Goal: Task Accomplishment & Management: Complete application form

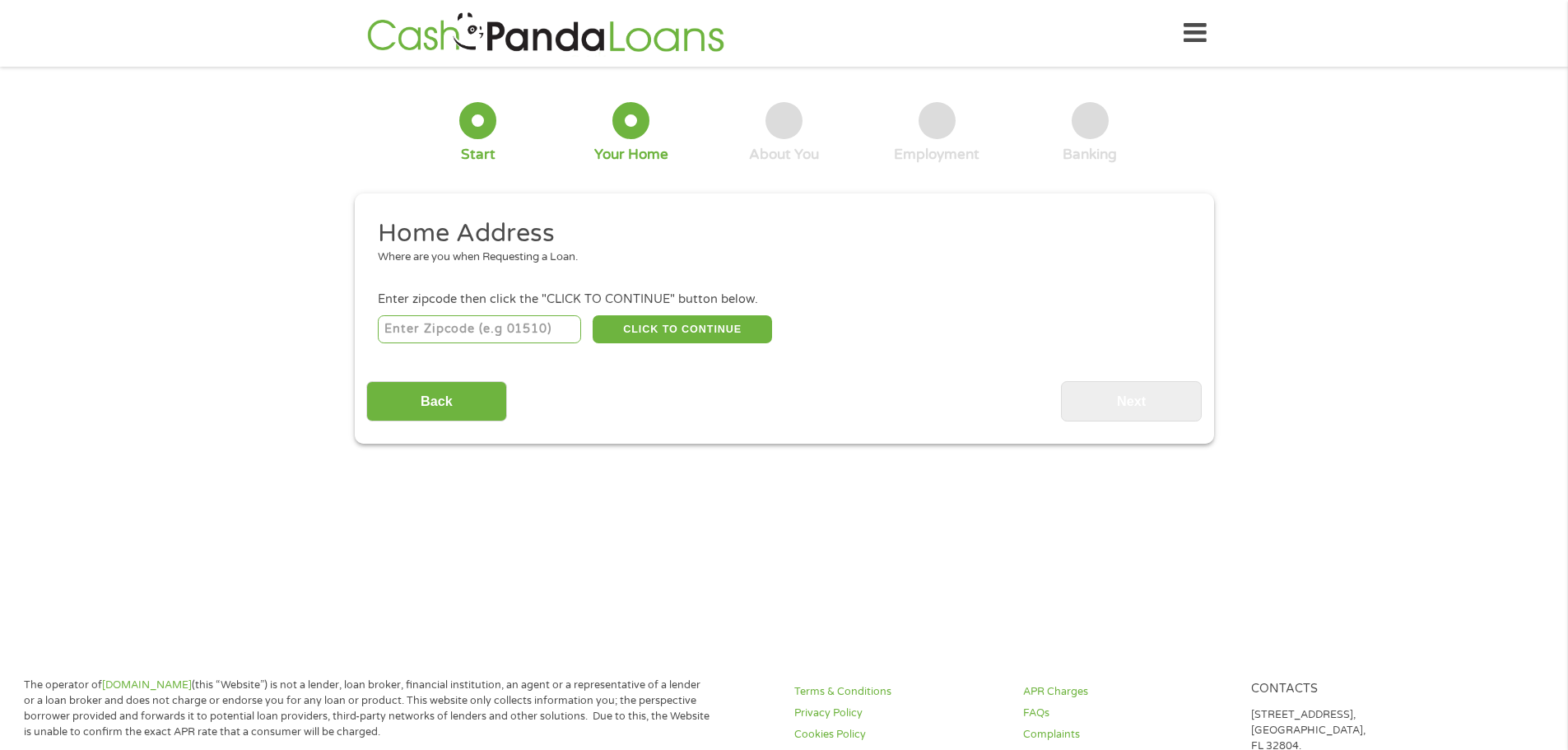
click at [492, 327] on input "number" at bounding box center [479, 329] width 204 height 28
type input "87420"
select select "[US_STATE]"
click at [697, 334] on button "CLICK TO CONTINUE" at bounding box center [683, 329] width 180 height 28
type input "87420"
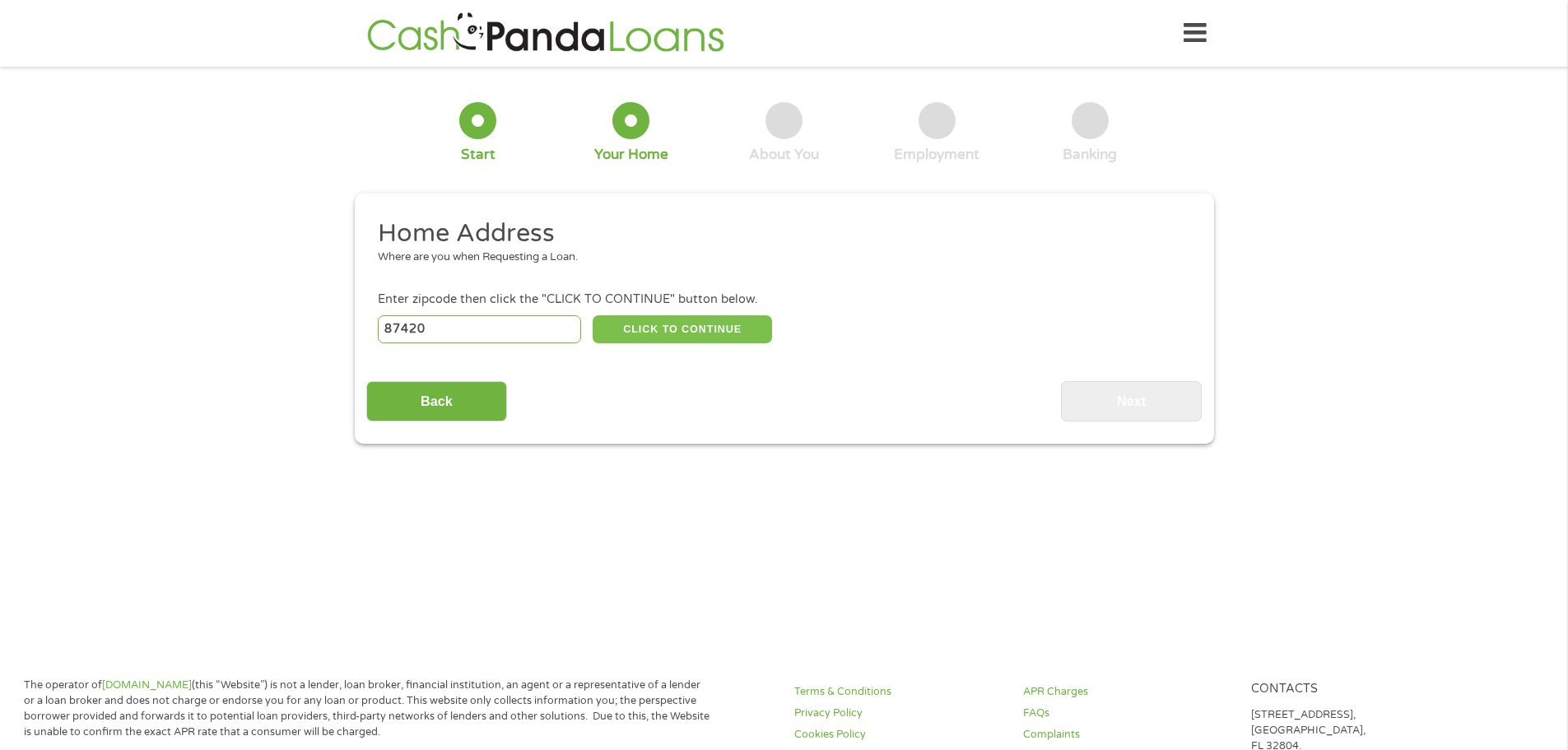
type input "Shiprock"
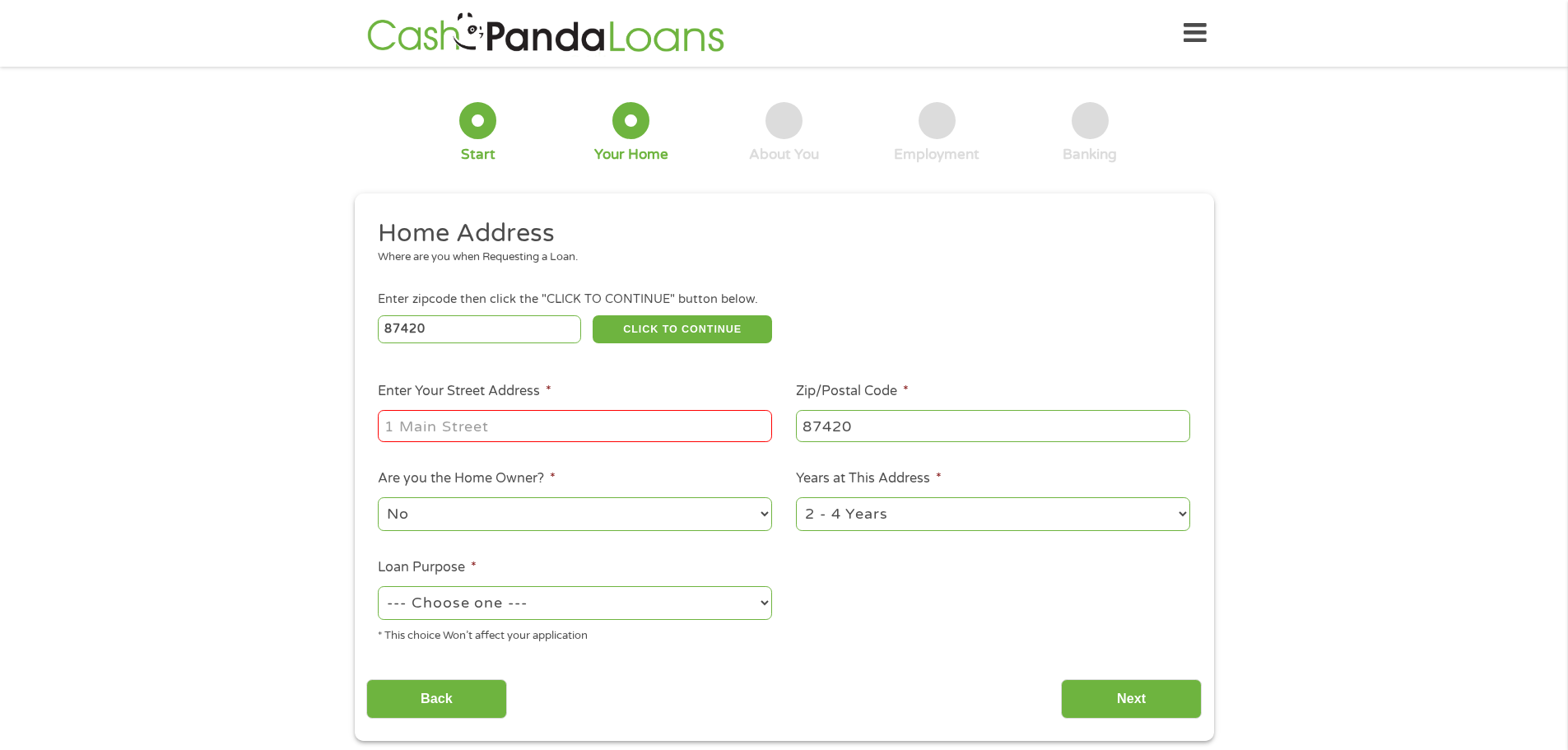
click at [560, 419] on input "Enter Your Street Address *" at bounding box center [575, 426] width 394 height 32
type input "PO Box 1472"
click at [845, 518] on select "1 Year or less 1 - 2 Years 2 - 4 Years Over 4 Years" at bounding box center [992, 514] width 394 height 33
select select "60months"
click at [795, 497] on select "1 Year or less 1 - 2 Years 2 - 4 Years Over 4 Years" at bounding box center [992, 514] width 394 height 33
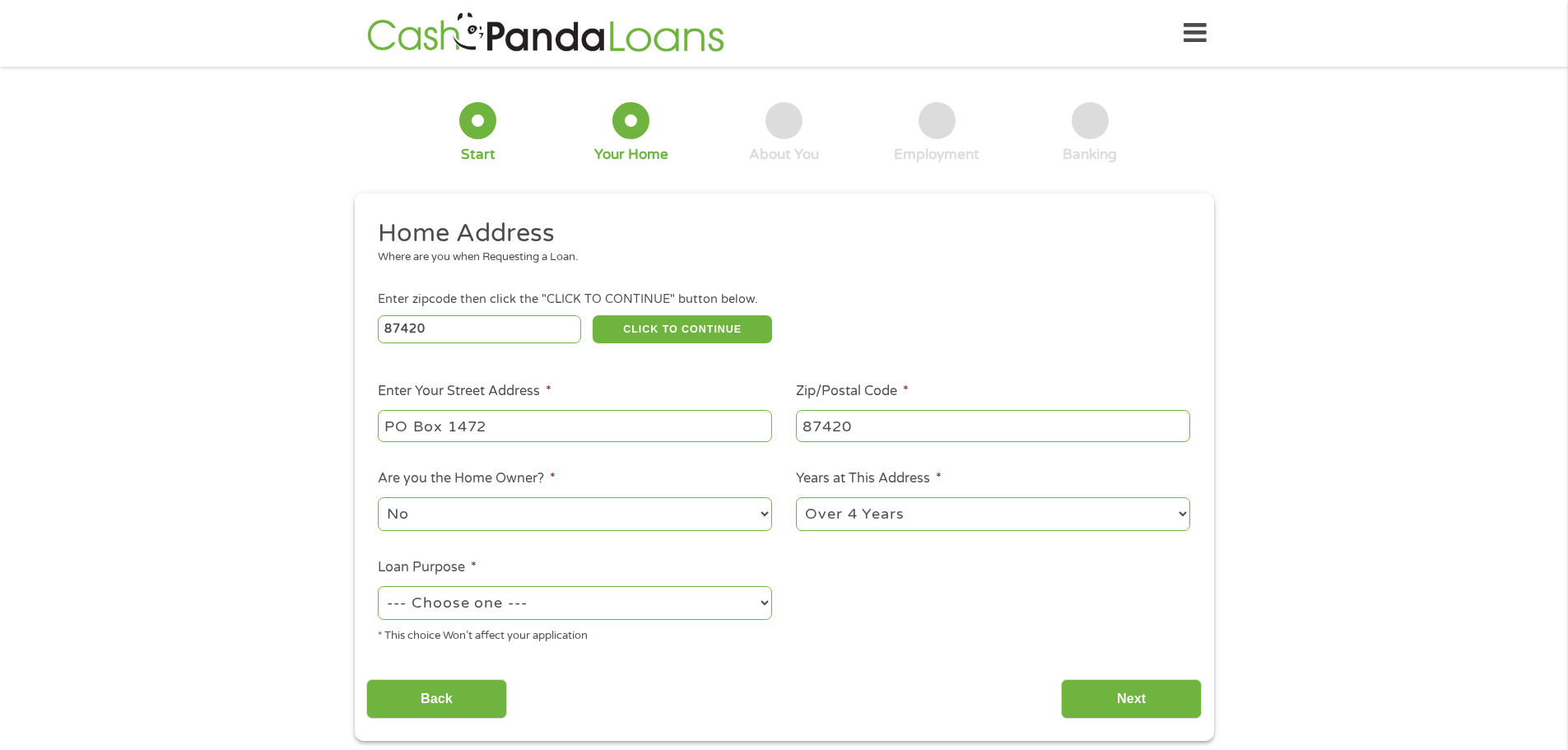
click at [771, 605] on select "--- Choose one --- Pay Bills Debt Consolidation Home Improvement Major Purchase…" at bounding box center [575, 603] width 394 height 33
select select "shorttermcash"
click at [378, 586] on select "--- Choose one --- Pay Bills Debt Consolidation Home Improvement Major Purchase…" at bounding box center [575, 603] width 394 height 33
click at [1173, 703] on input "Next" at bounding box center [1131, 699] width 141 height 40
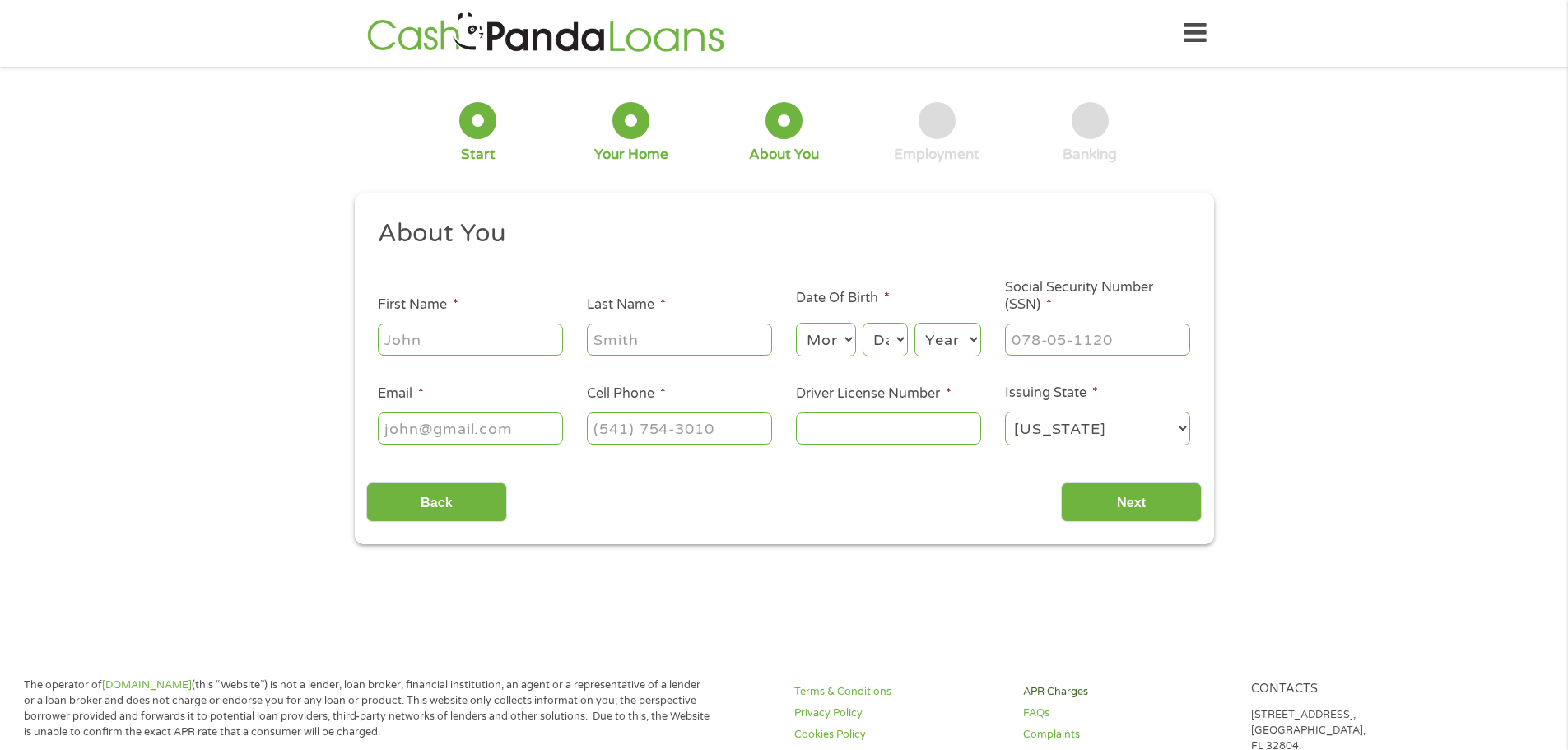
scroll to position [7, 7]
click at [513, 339] on input "First Name *" at bounding box center [470, 339] width 185 height 32
type input "[PERSON_NAME]"
type input "[EMAIL_ADDRESS][DOMAIN_NAME]"
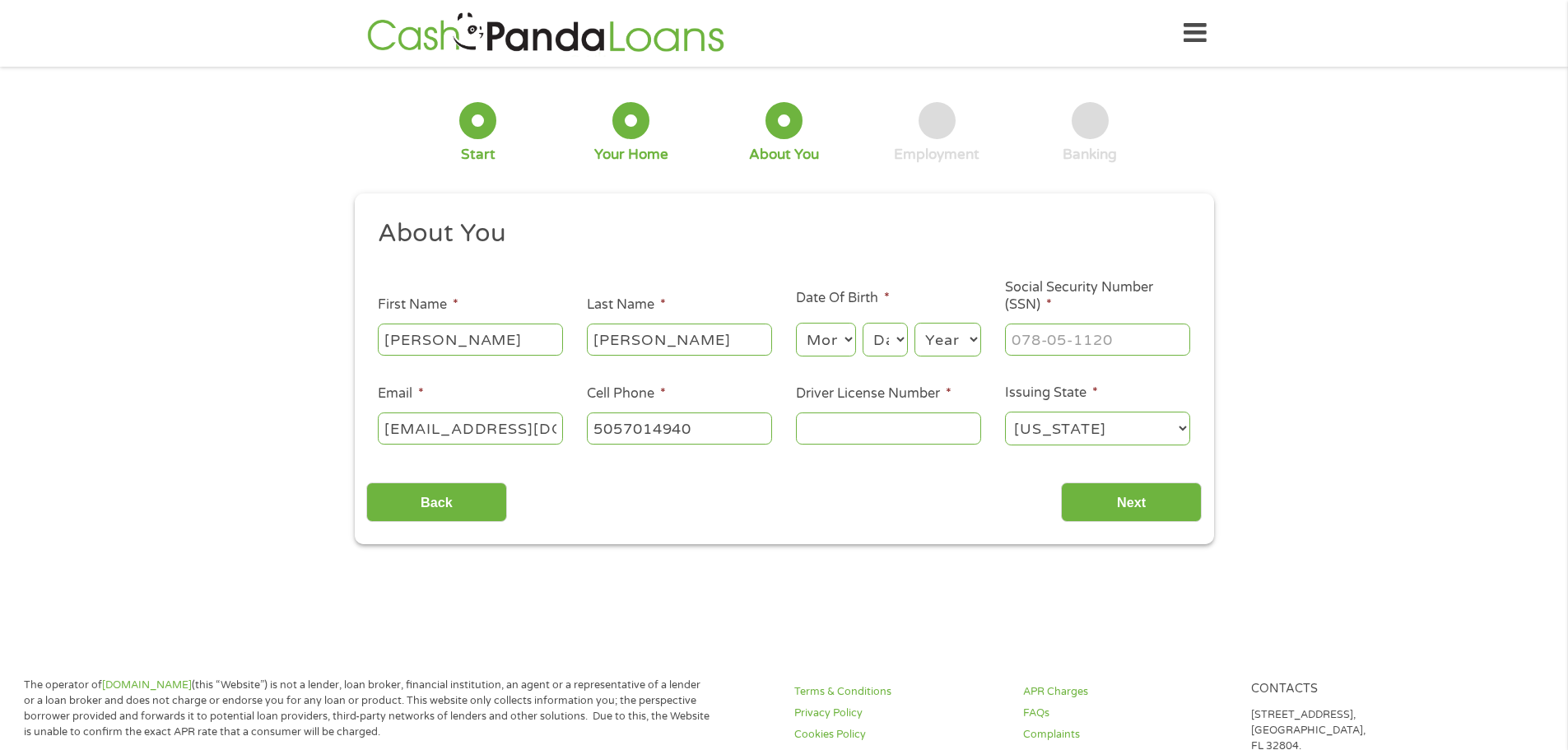
type input "[PHONE_NUMBER]"
click at [851, 336] on select "Month 1 2 3 4 5 6 7 8 9 10 11 12" at bounding box center [825, 339] width 60 height 33
select select "2"
click at [795, 322] on select "Month 1 2 3 4 5 6 7 8 9 10 11 12" at bounding box center [825, 339] width 60 height 33
click at [902, 343] on select "Day 1 2 3 4 5 6 7 8 9 10 11 12 13 14 15 16 17 18 19 20 21 22 23 24 25 26 27 28 …" at bounding box center [884, 339] width 44 height 33
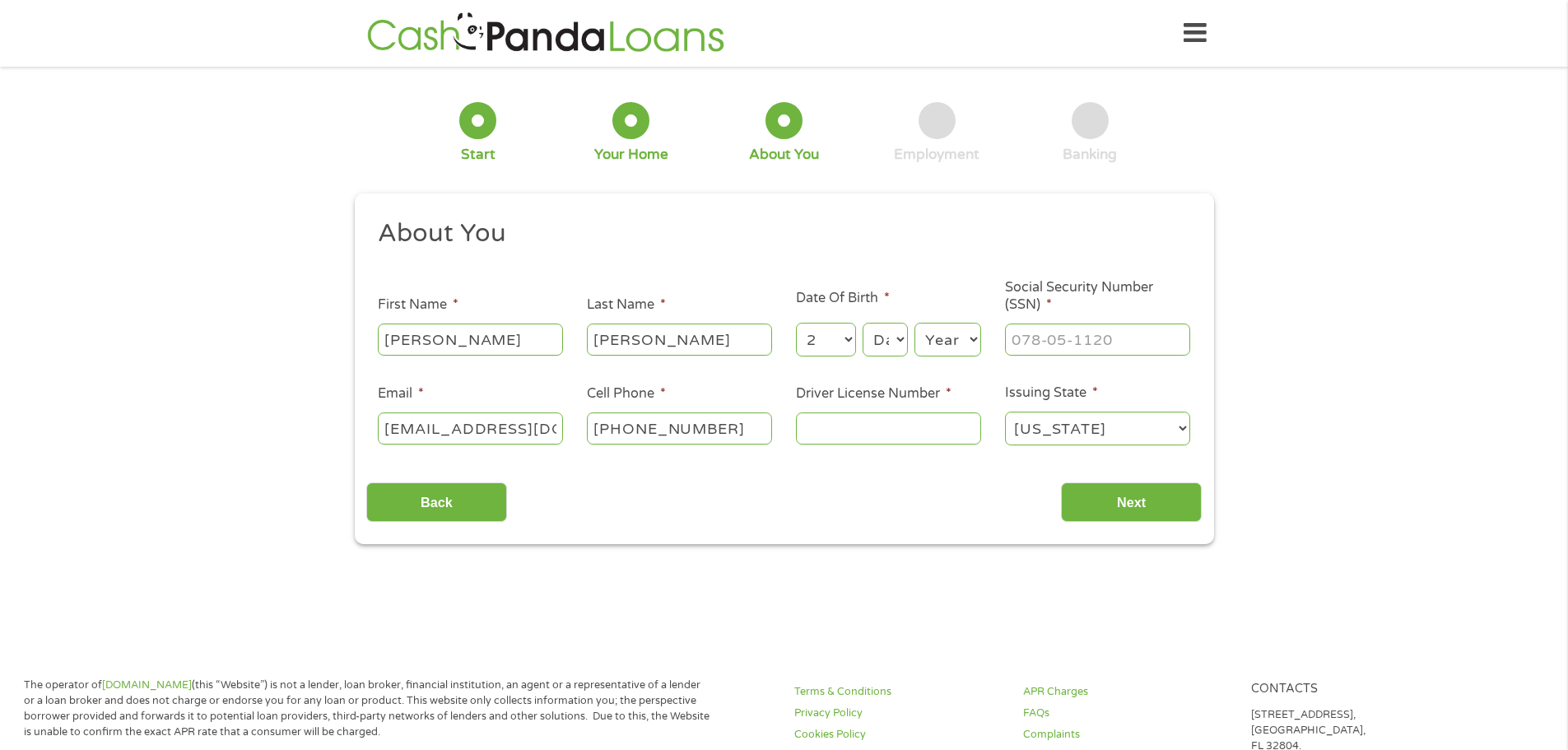
select select "26"
click at [862, 322] on select "Day 1 2 3 4 5 6 7 8 9 10 11 12 13 14 15 16 17 18 19 20 21 22 23 24 25 26 27 28 …" at bounding box center [884, 339] width 44 height 33
click at [974, 342] on select "Year [DATE] 2006 2005 2004 2003 2002 2001 2000 1999 1998 1997 1996 1995 1994 19…" at bounding box center [947, 339] width 67 height 33
select select "1980"
click at [914, 322] on select "Year [DATE] 2006 2005 2004 2003 2002 2001 2000 1999 1998 1997 1996 1995 1994 19…" at bounding box center [947, 339] width 67 height 33
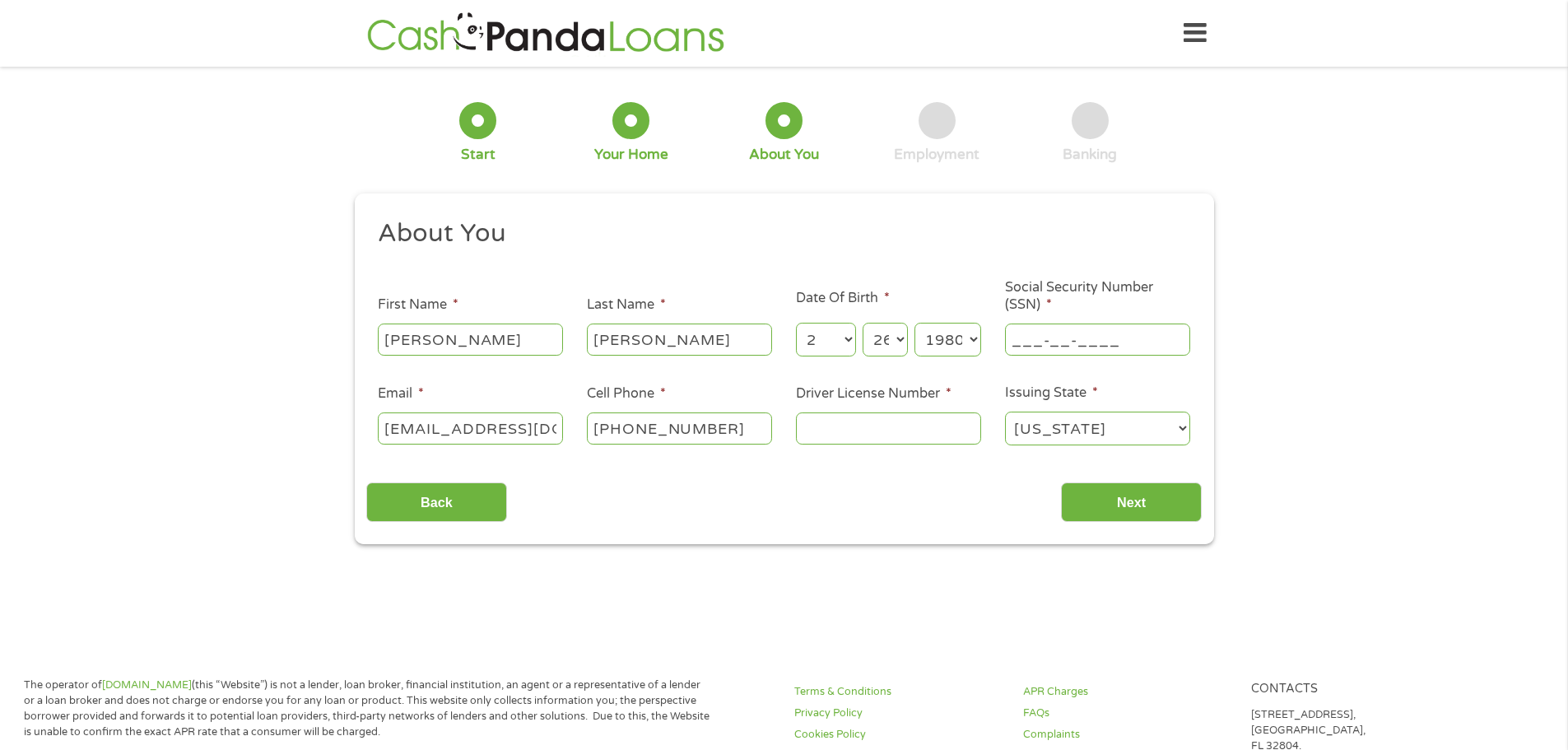
click at [1055, 333] on input "___-__-____" at bounding box center [1098, 339] width 185 height 32
type input "525-35-2114"
click at [871, 422] on input "Driver License Number *" at bounding box center [888, 428] width 185 height 32
type input "107262032"
click at [1109, 506] on input "Next" at bounding box center [1131, 502] width 141 height 40
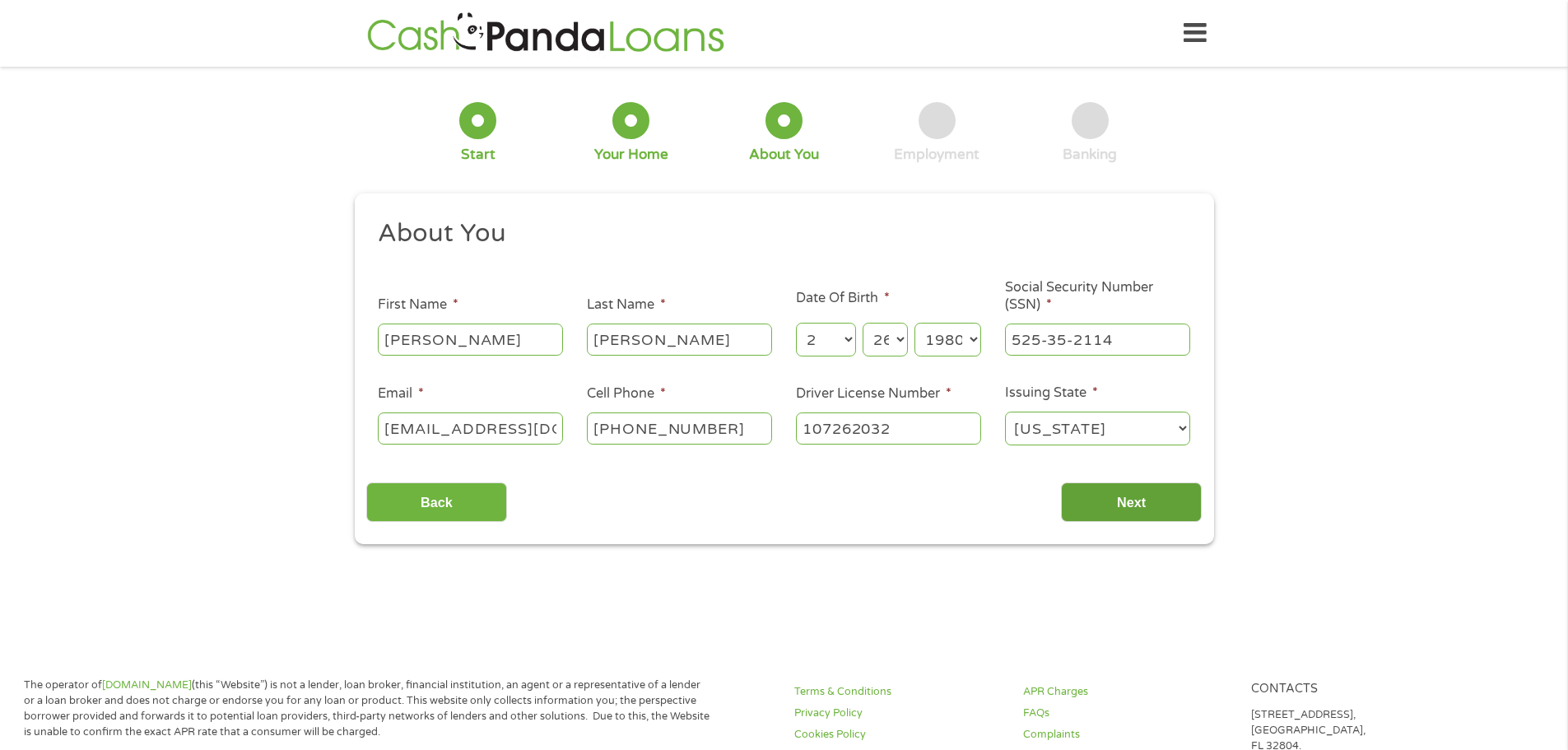
click at [1144, 491] on input "Next" at bounding box center [1131, 502] width 141 height 40
click at [1381, 452] on div "1 Start 2 Your Home 3 About You 4 Employment 5 Banking 6 This field is hidden w…" at bounding box center [784, 311] width 1568 height 466
click at [1142, 499] on input "Next" at bounding box center [1131, 502] width 141 height 40
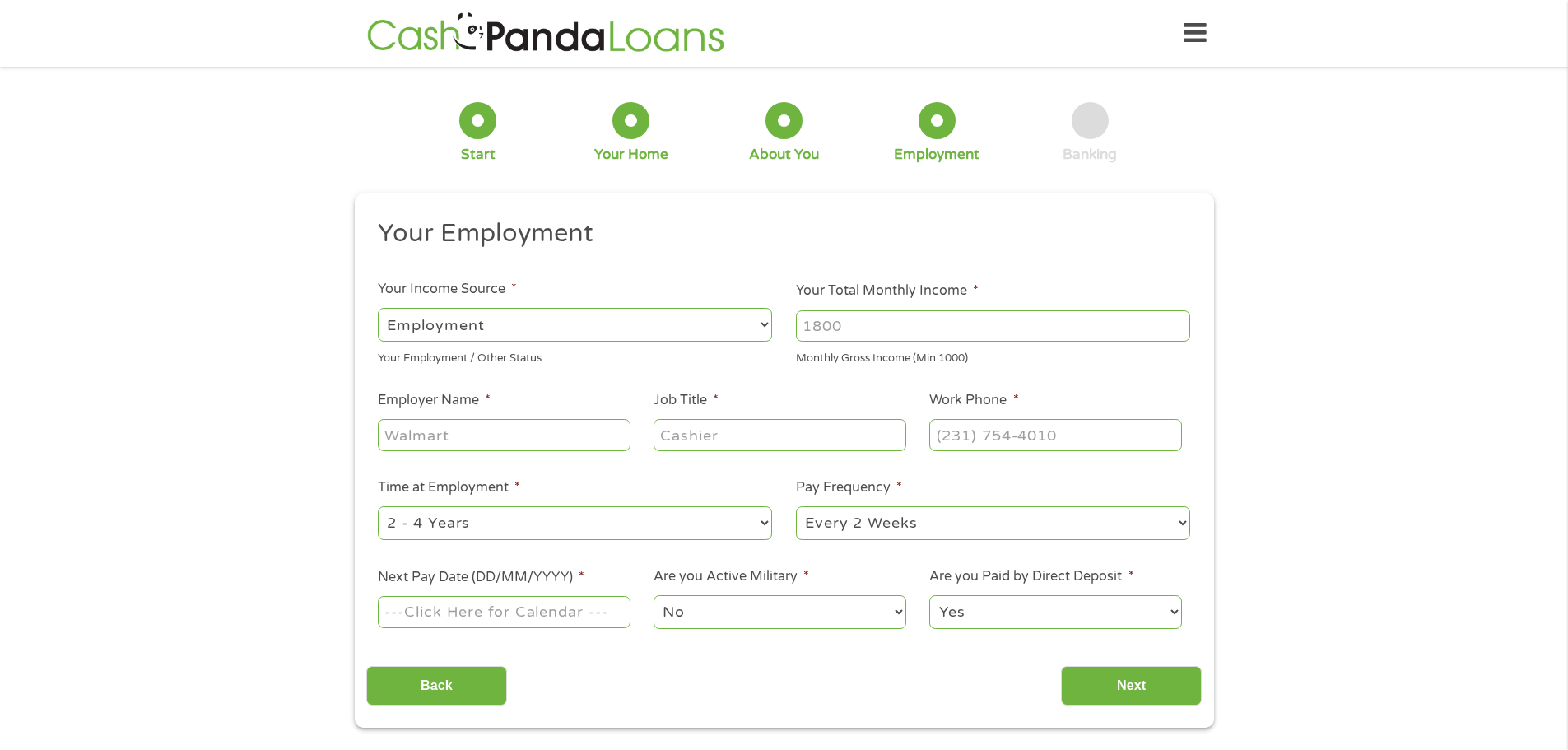
click at [759, 326] on select "--- Choose one --- Employment [DEMOGRAPHIC_DATA] Benefits" at bounding box center [575, 324] width 394 height 33
click at [378, 308] on select "--- Choose one --- Employment [DEMOGRAPHIC_DATA] Benefits" at bounding box center [575, 324] width 394 height 33
click at [990, 323] on input "Your Total Monthly Income *" at bounding box center [992, 326] width 394 height 32
type input "2200"
click at [504, 444] on input "Employer Name *" at bounding box center [503, 434] width 251 height 32
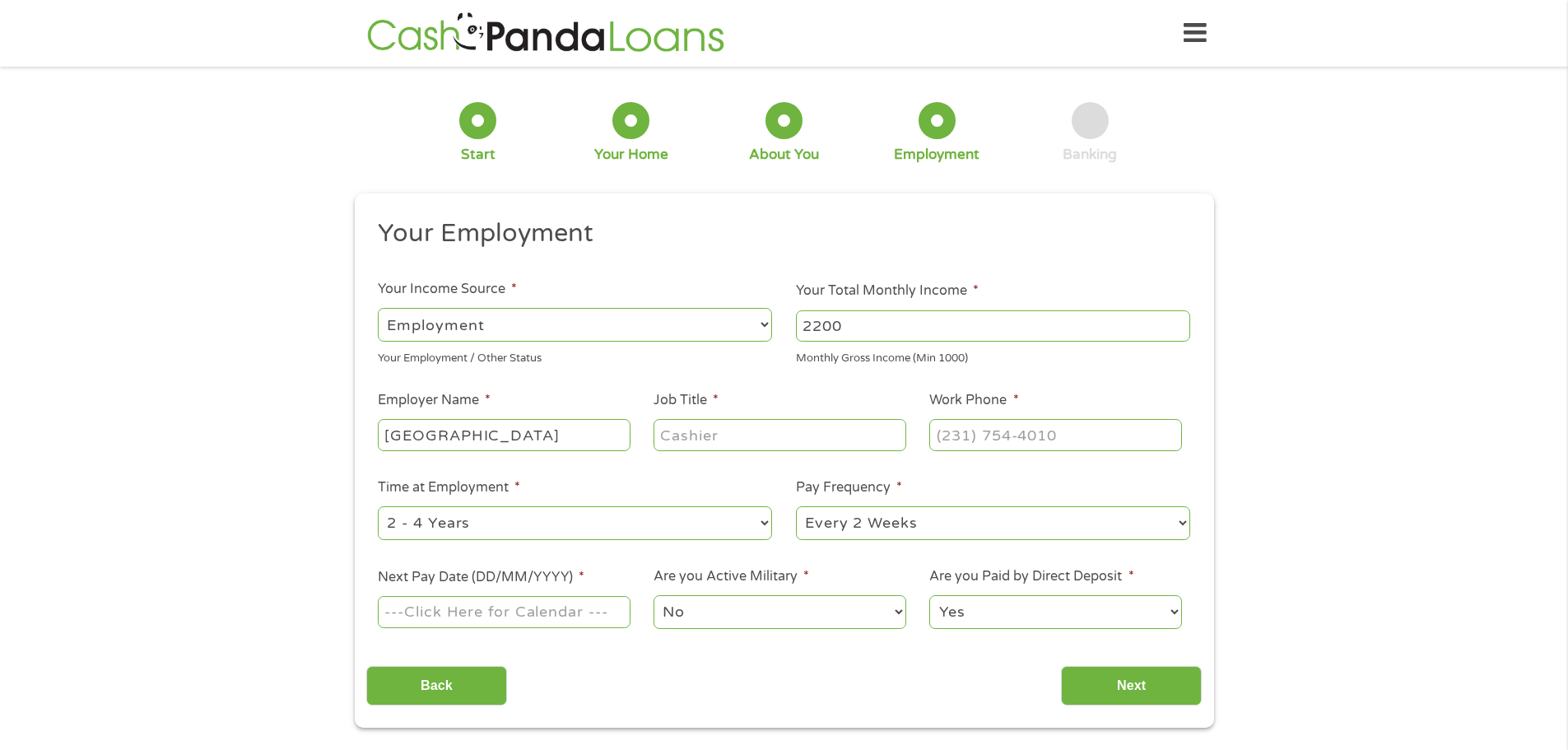
type input "[GEOGRAPHIC_DATA]"
type input "Office Coordinator"
type input "[PHONE_NUMBER]"
click at [545, 526] on select "--- Choose one --- 1 Year or less 1 - 2 Years 2 - 4 Years Over 4 Years" at bounding box center [575, 522] width 394 height 33
select select "24months"
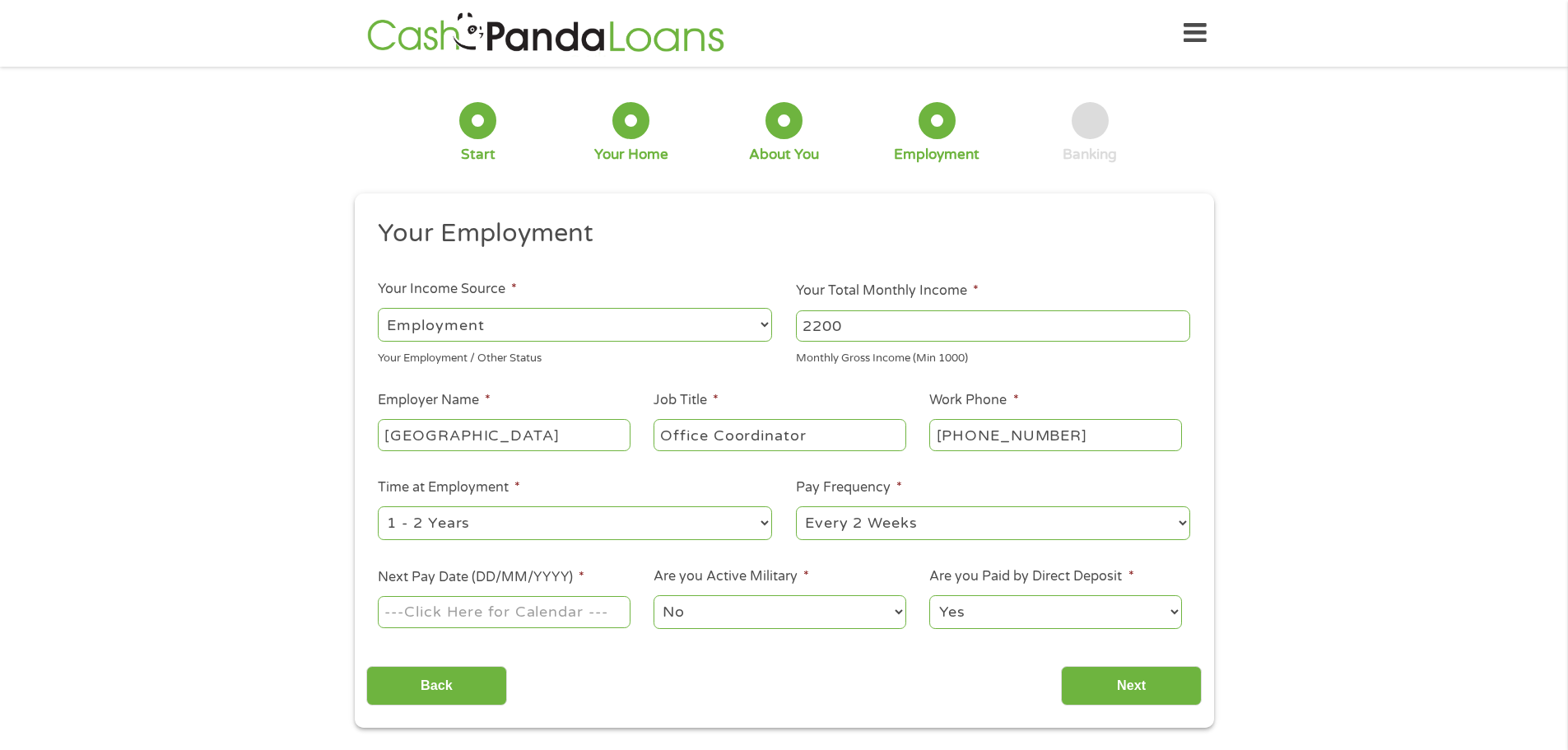
click at [378, 506] on select "--- Choose one --- 1 Year or less 1 - 2 Years 2 - 4 Years Over 4 Years" at bounding box center [575, 522] width 394 height 33
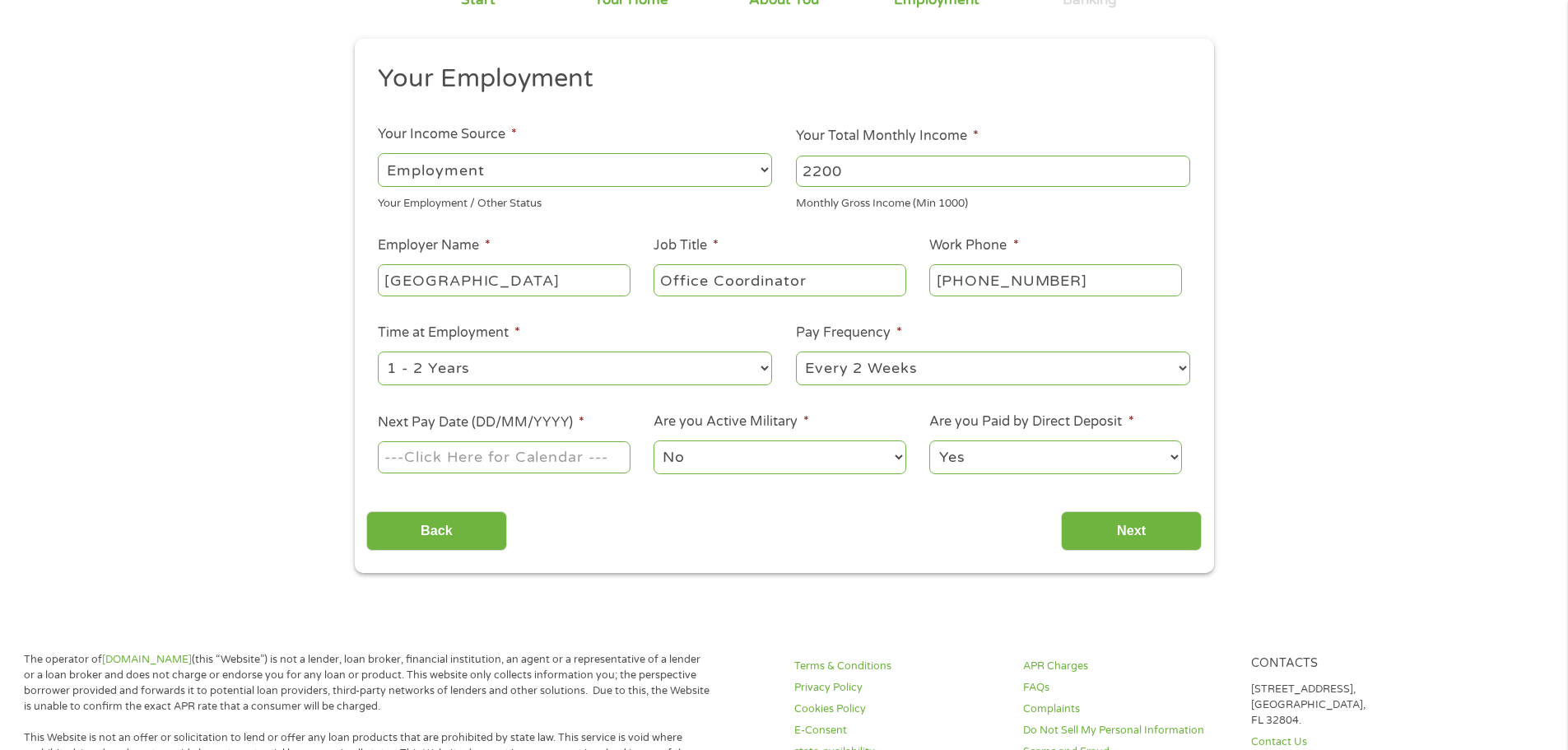
scroll to position [165, 0]
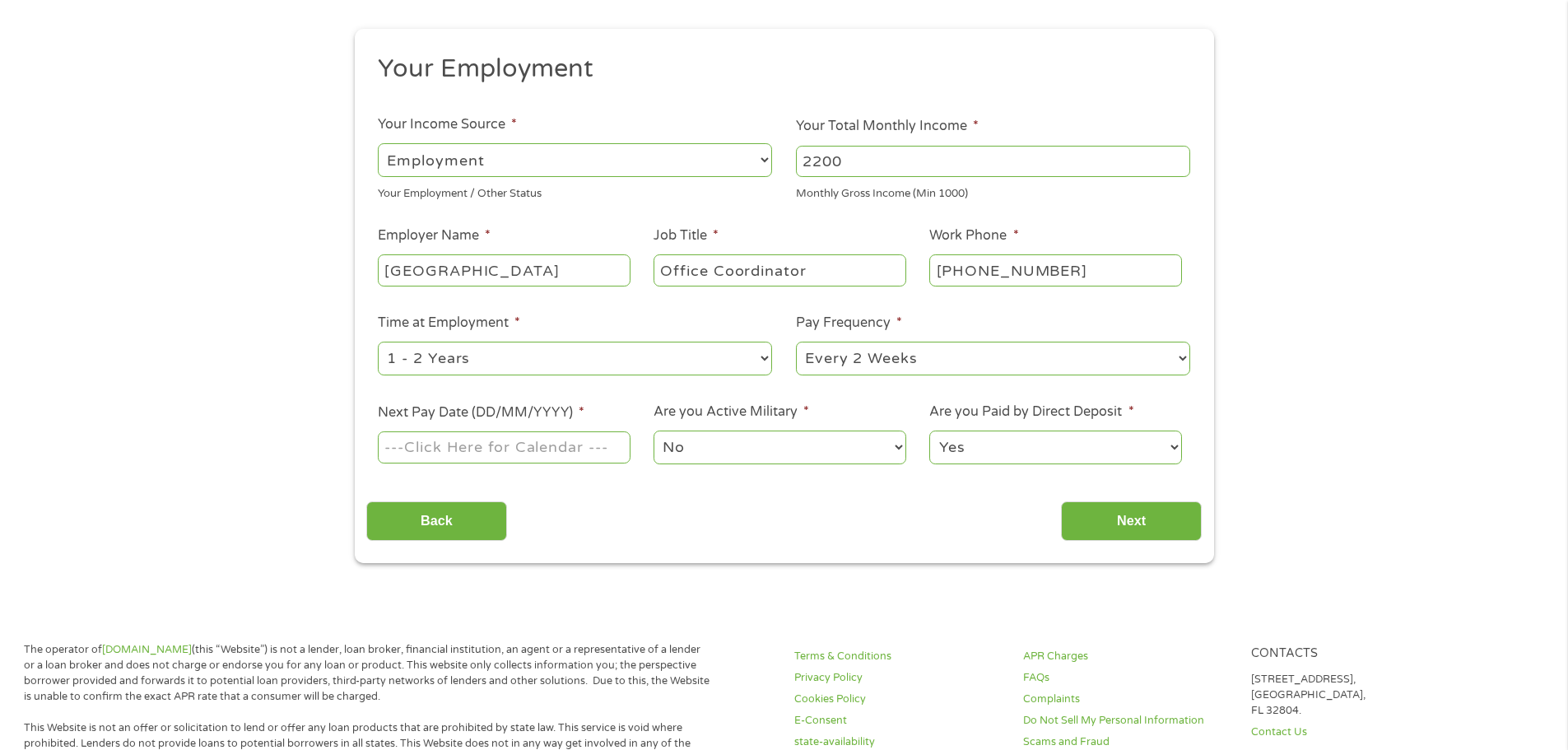
click at [565, 445] on input "Next Pay Date (DD/MM/YYYY) *" at bounding box center [503, 447] width 251 height 32
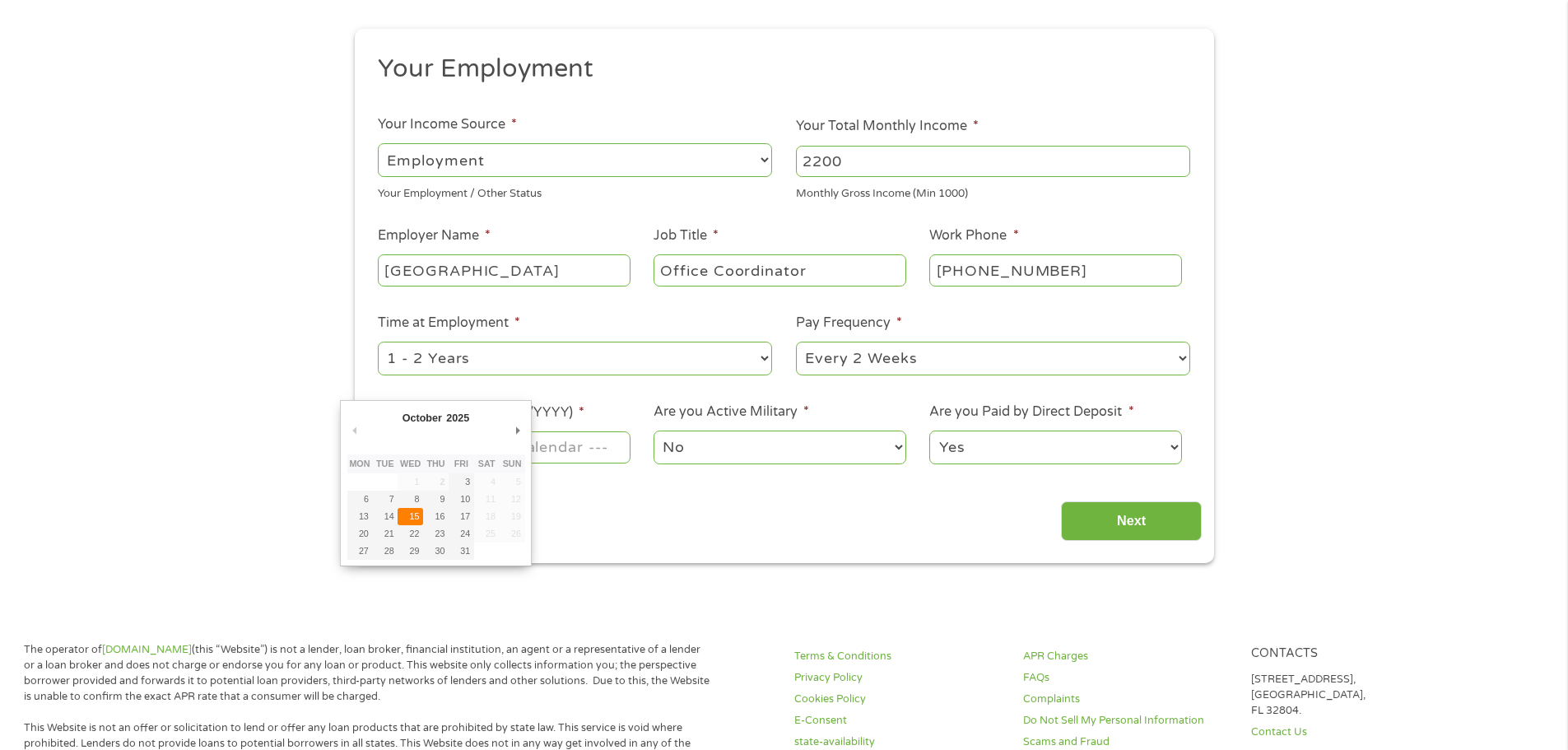
type input "[DATE]"
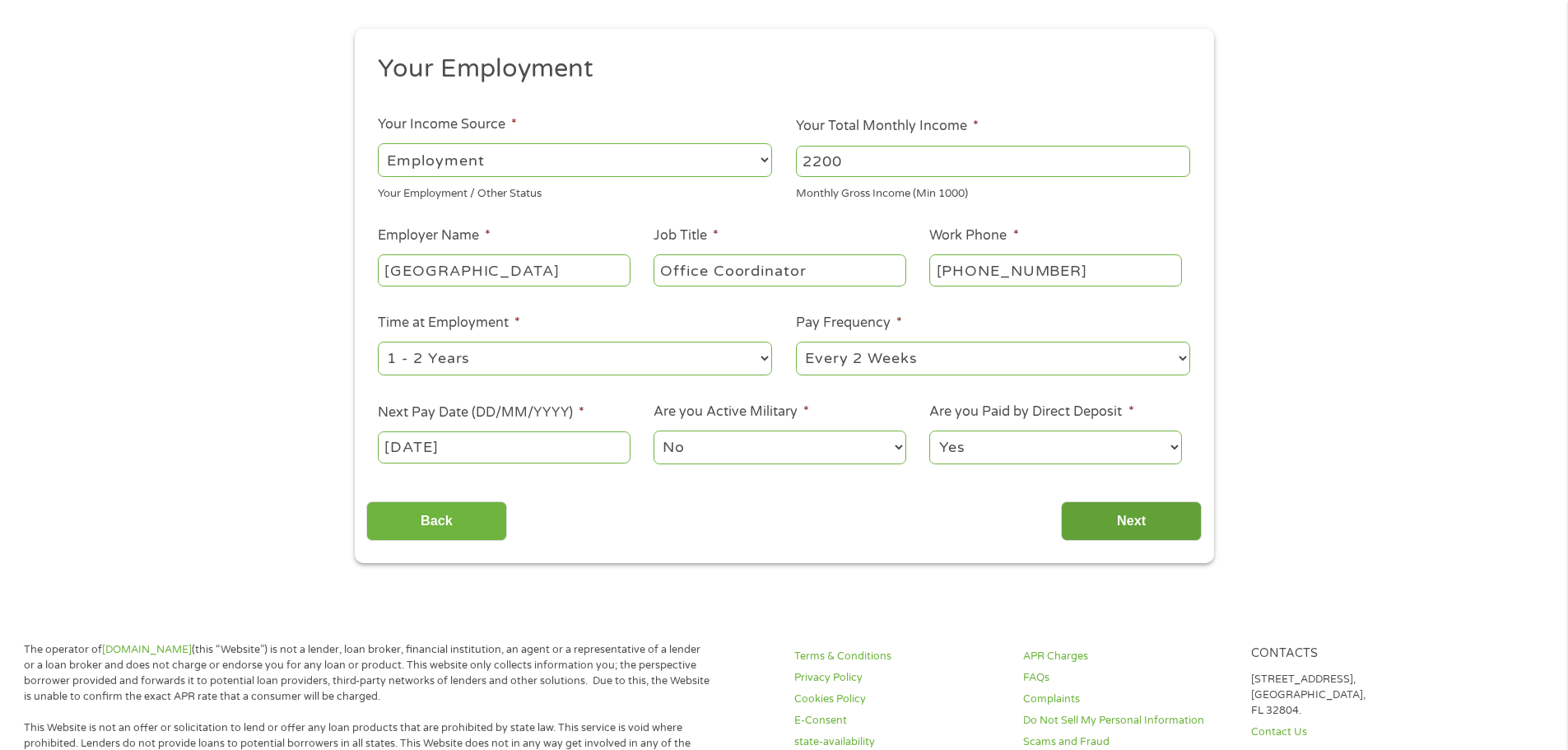
click at [1124, 512] on input "Next" at bounding box center [1131, 521] width 141 height 40
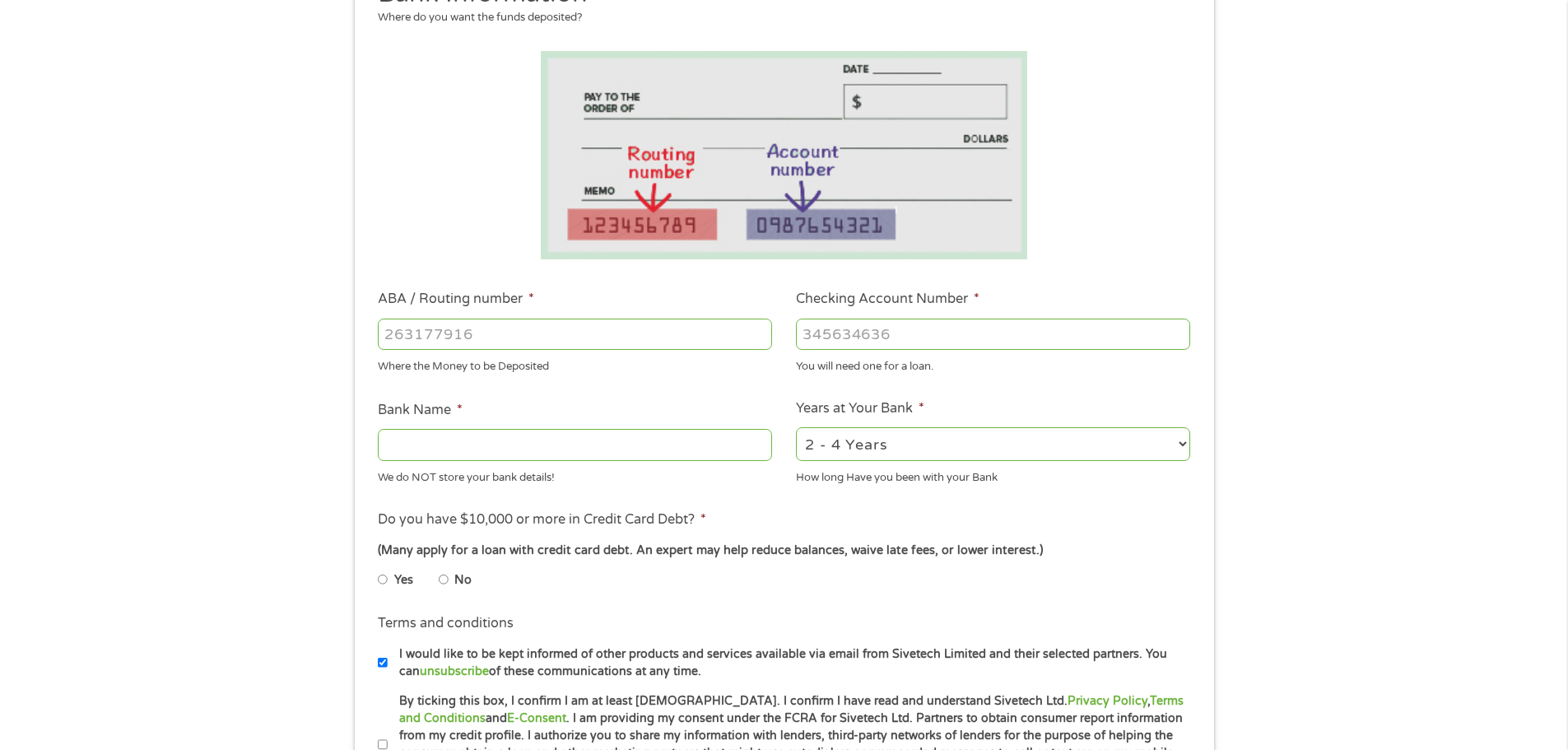
scroll to position [247, 0]
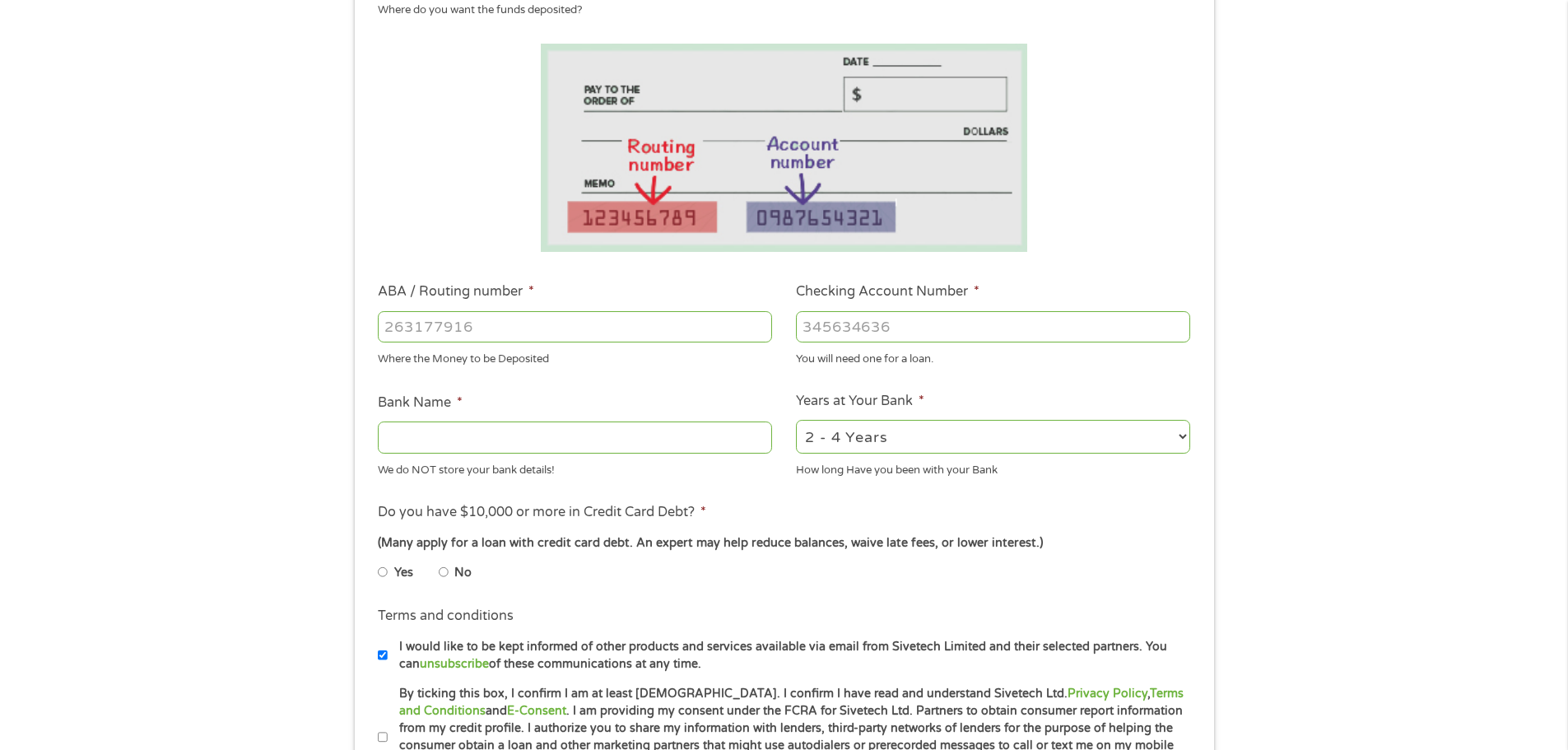
click at [446, 324] on input "ABA / Routing number *" at bounding box center [575, 326] width 394 height 32
click at [845, 330] on input "Checking Account Number *" at bounding box center [992, 326] width 394 height 32
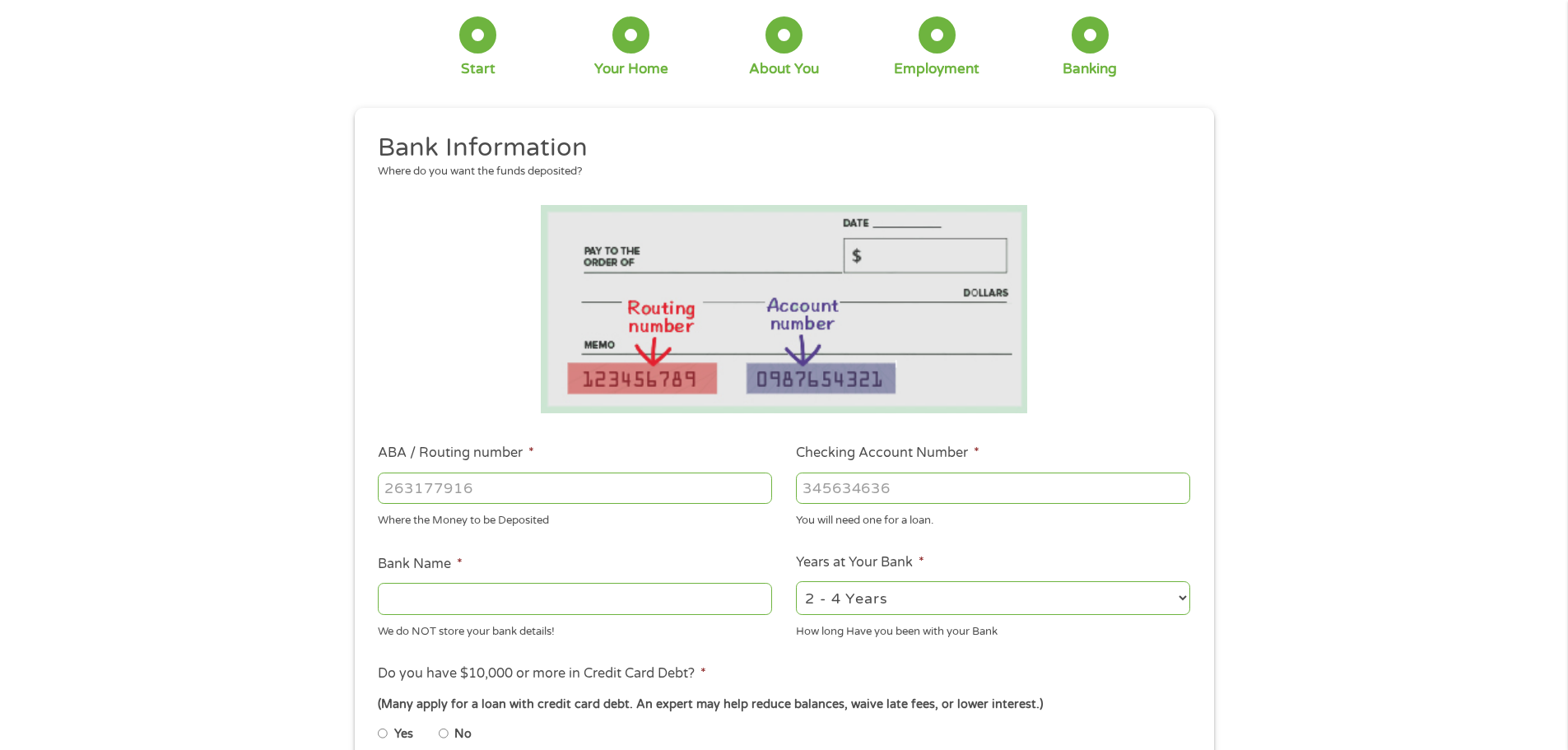
scroll to position [82, 0]
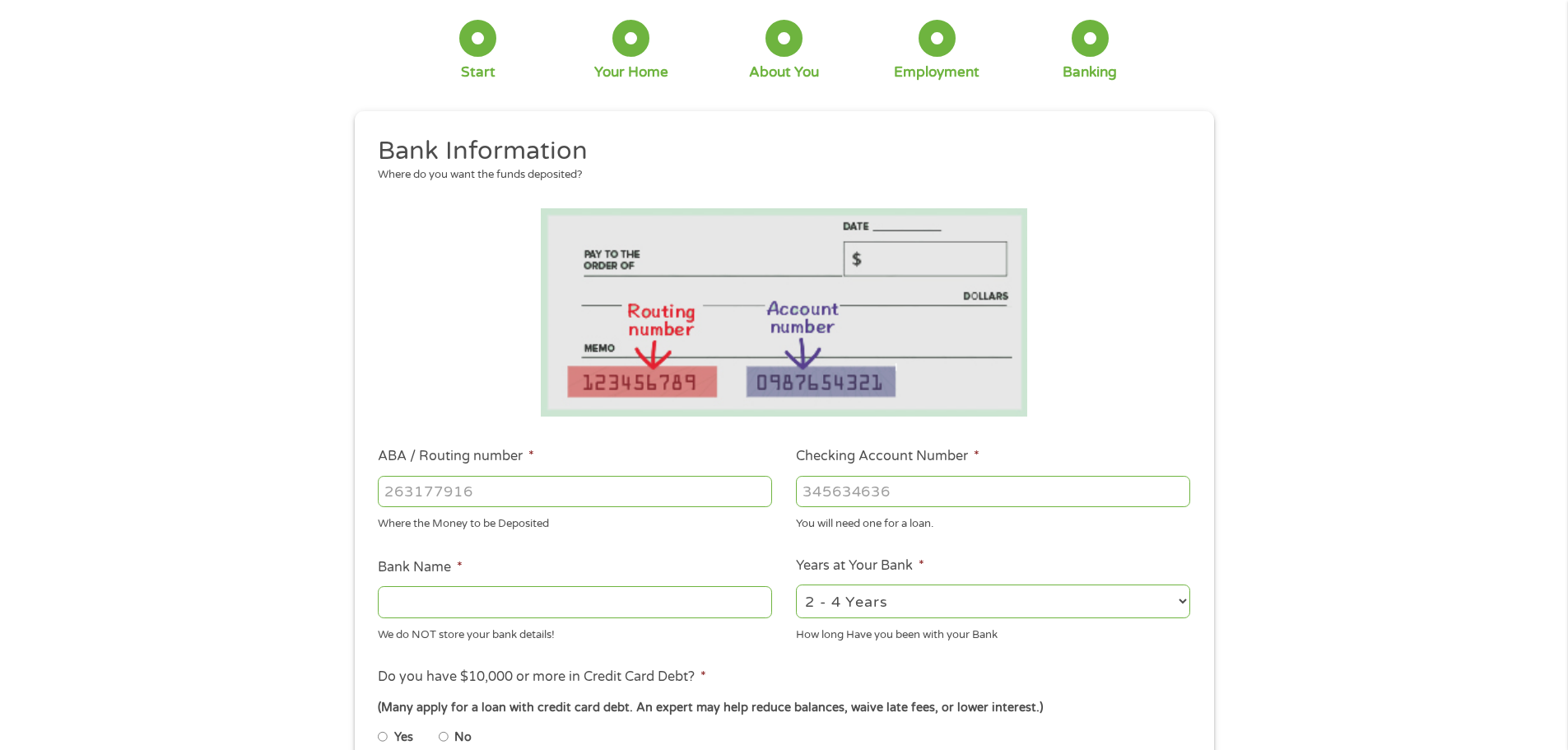
click at [477, 487] on input "ABA / Routing number *" at bounding box center [575, 492] width 394 height 32
type input "307083652"
type input "US EAGLE FCU"
type input "307083652"
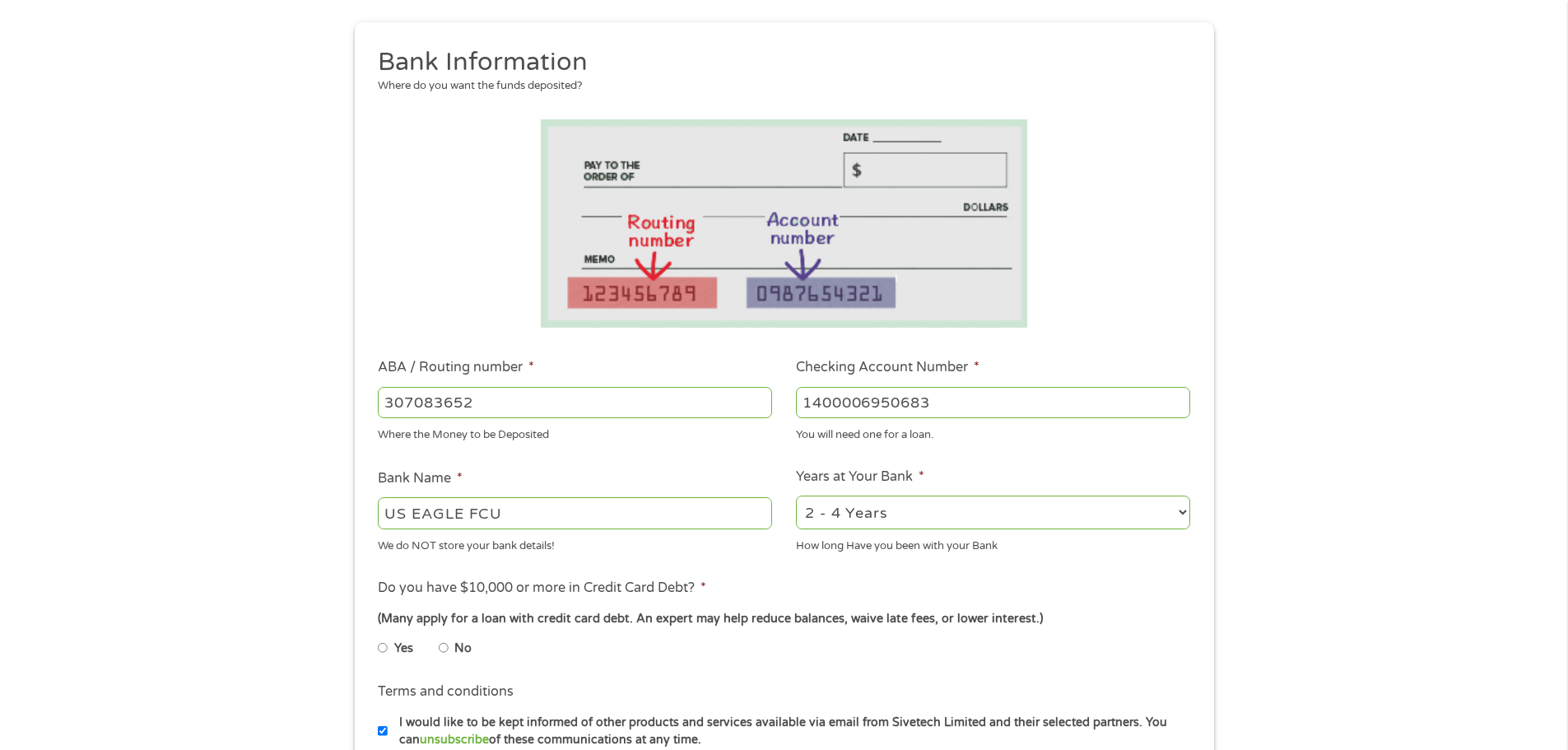
scroll to position [247, 0]
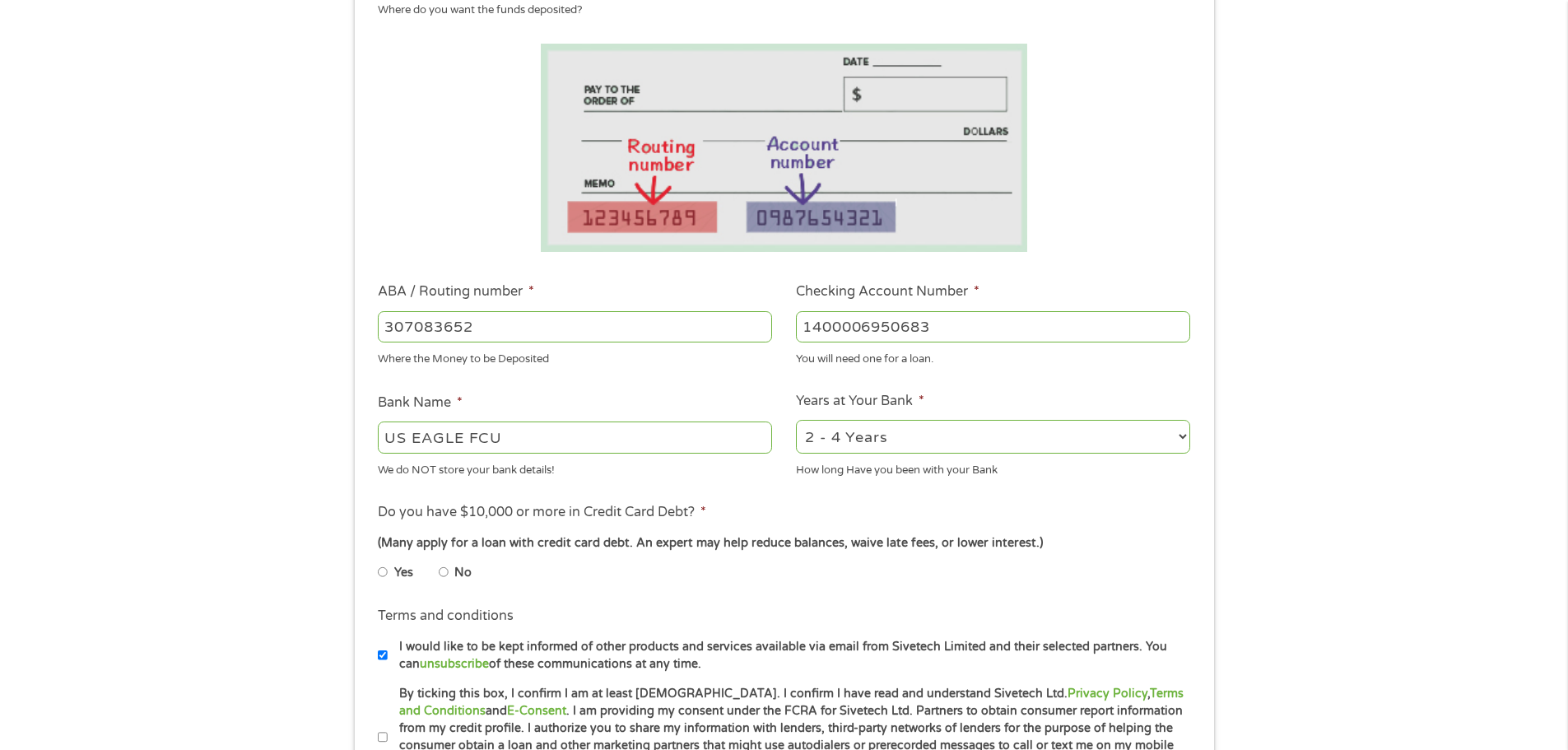
type input "1400006950683"
click at [952, 434] on select "2 - 4 Years 6 - 12 Months 1 - 2 Years Over 4 Years" at bounding box center [992, 436] width 394 height 33
select select "12months"
click at [795, 420] on select "2 - 4 Years 6 - 12 Months 1 - 2 Years Over 4 Years" at bounding box center [992, 436] width 394 height 33
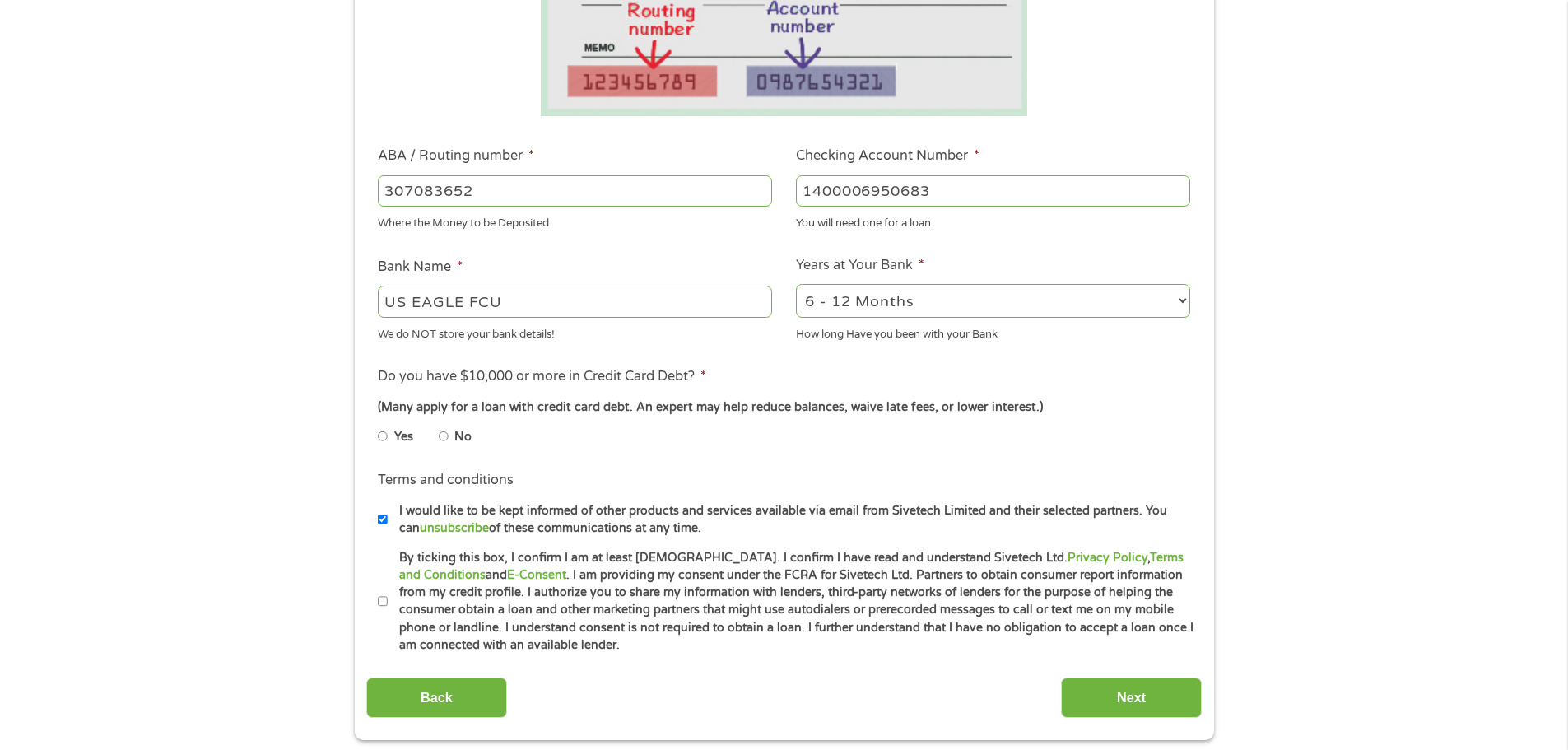
scroll to position [411, 0]
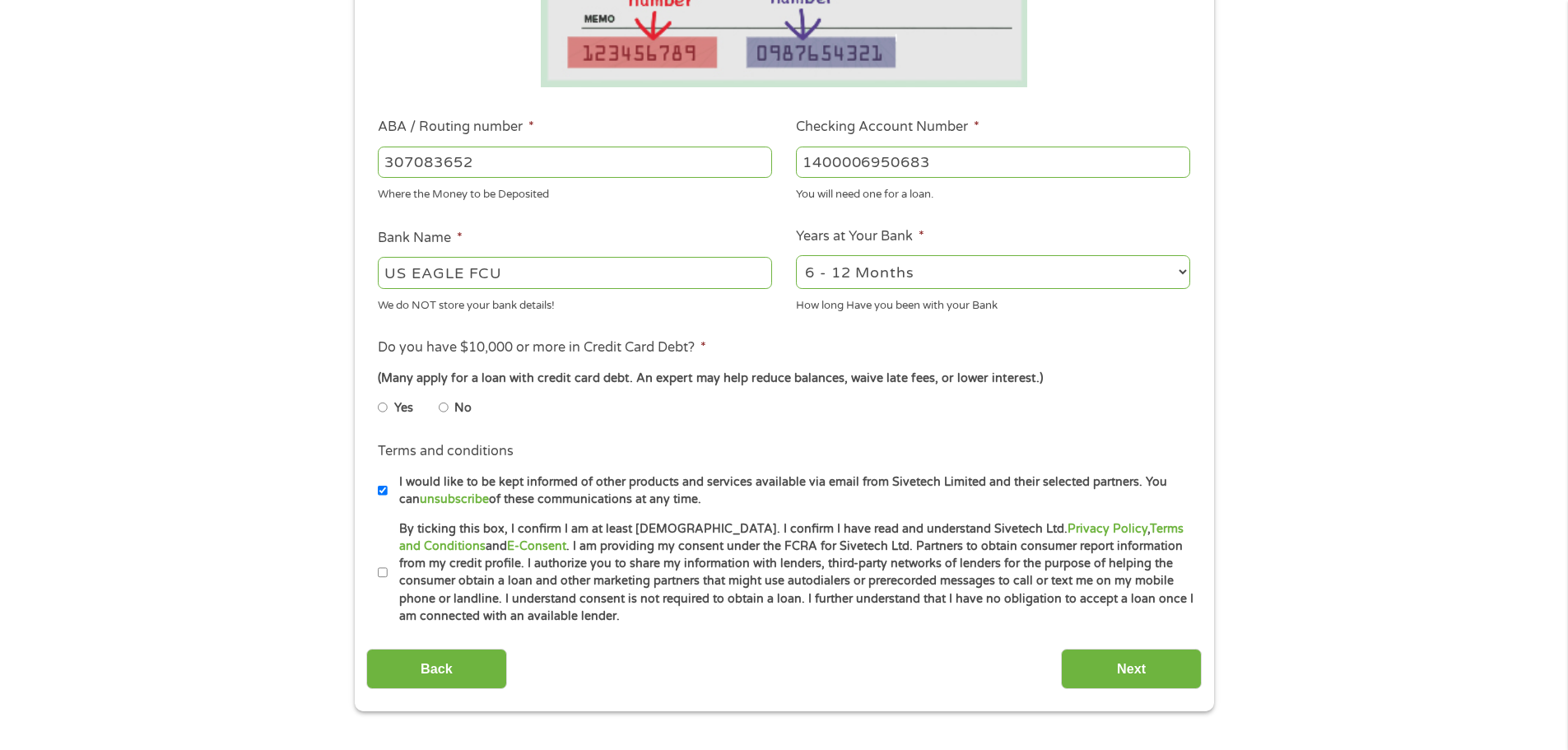
click at [447, 408] on input "No" at bounding box center [444, 408] width 10 height 27
radio input "true"
click at [383, 573] on input "By ticking this box, I confirm I am at least [DEMOGRAPHIC_DATA]. I confirm I ha…" at bounding box center [382, 573] width 10 height 27
checkbox input "true"
click at [1108, 661] on input "Next" at bounding box center [1131, 669] width 141 height 40
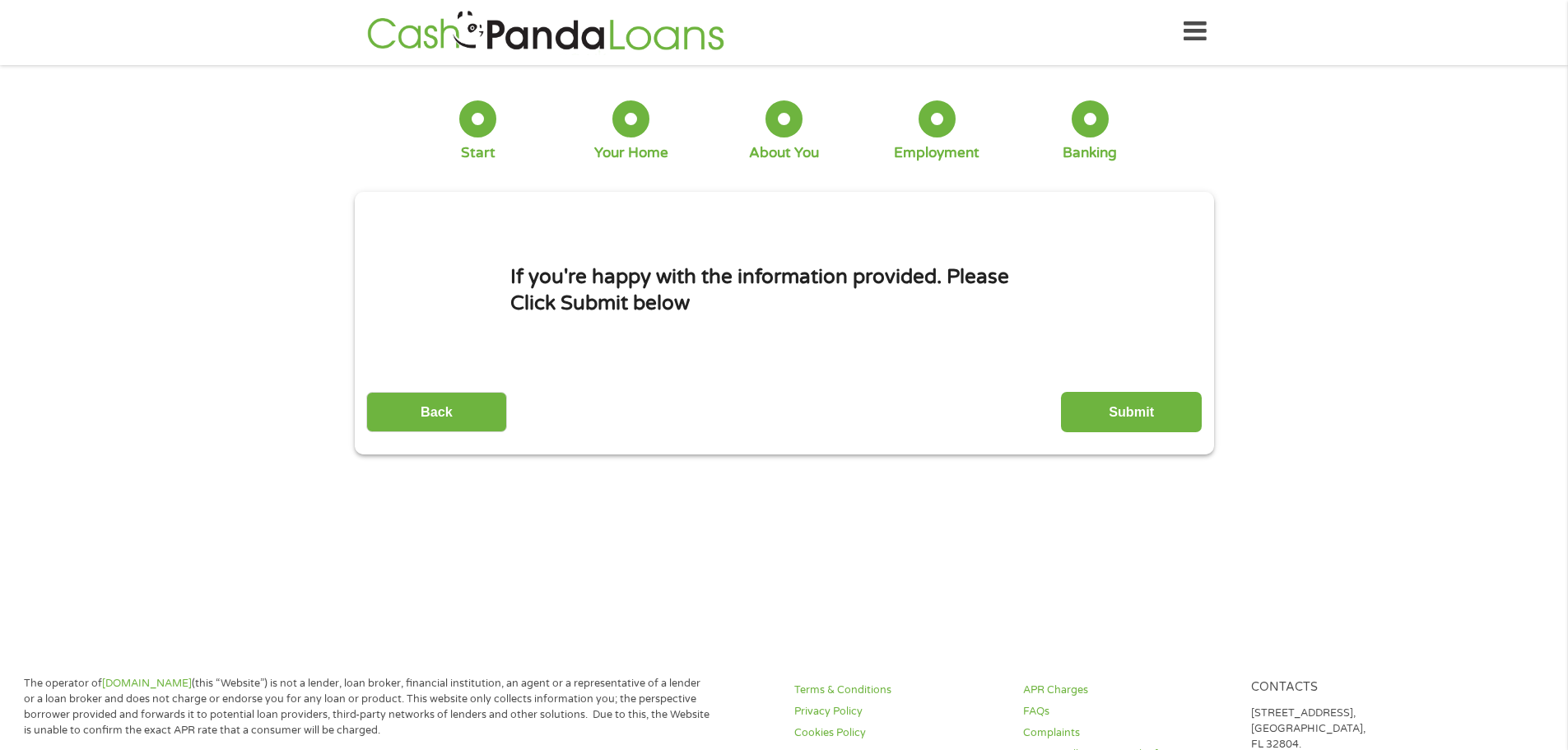
scroll to position [0, 0]
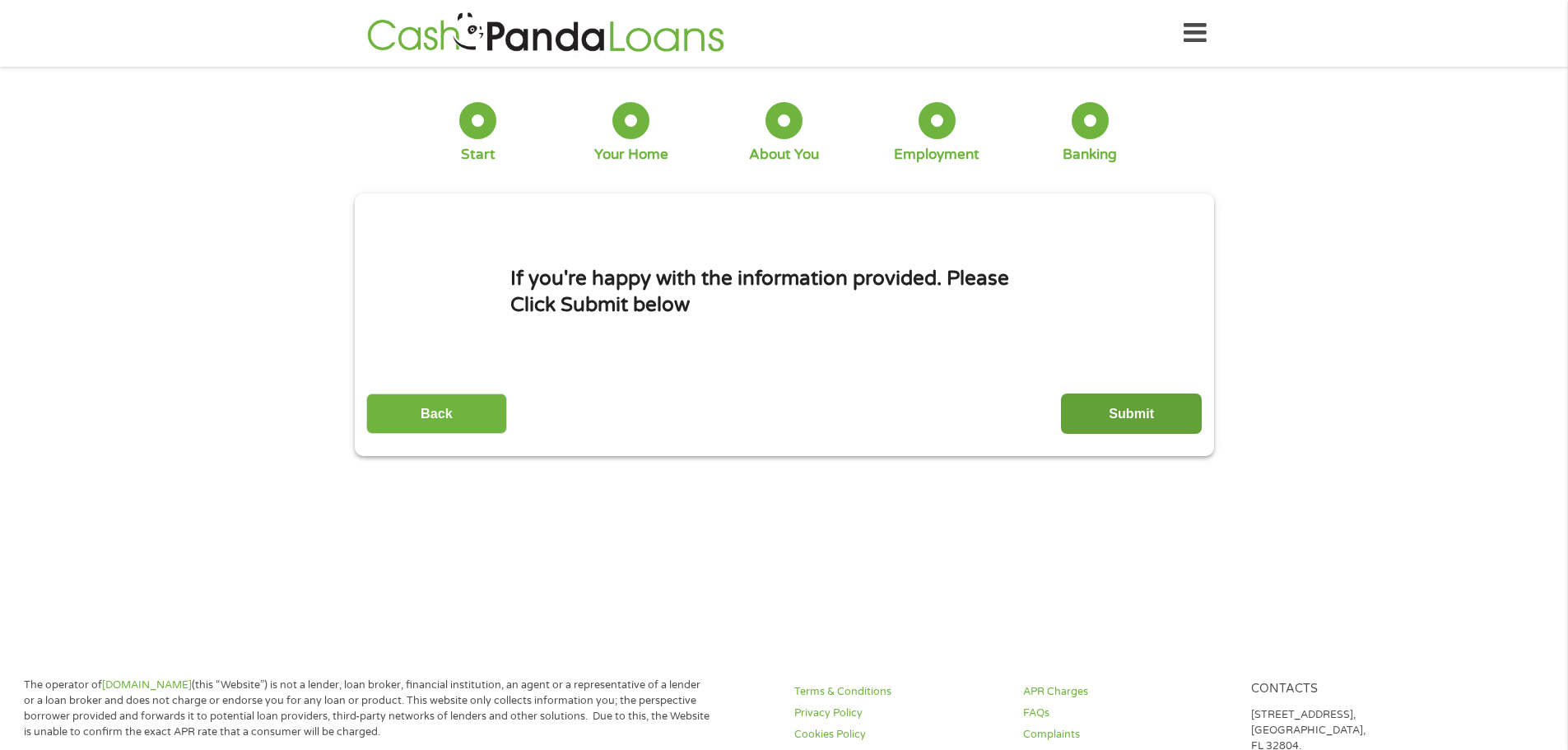
click at [1127, 405] on input "Submit" at bounding box center [1131, 413] width 141 height 40
